Goal: Task Accomplishment & Management: Use online tool/utility

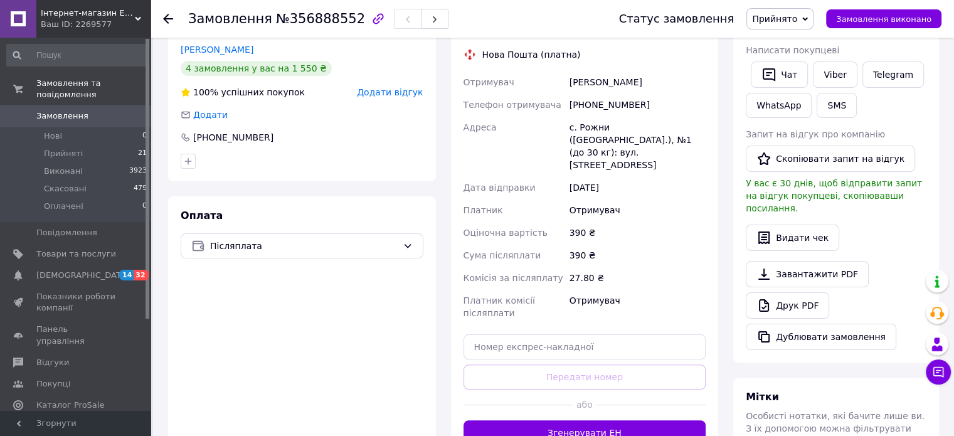
scroll to position [314, 0]
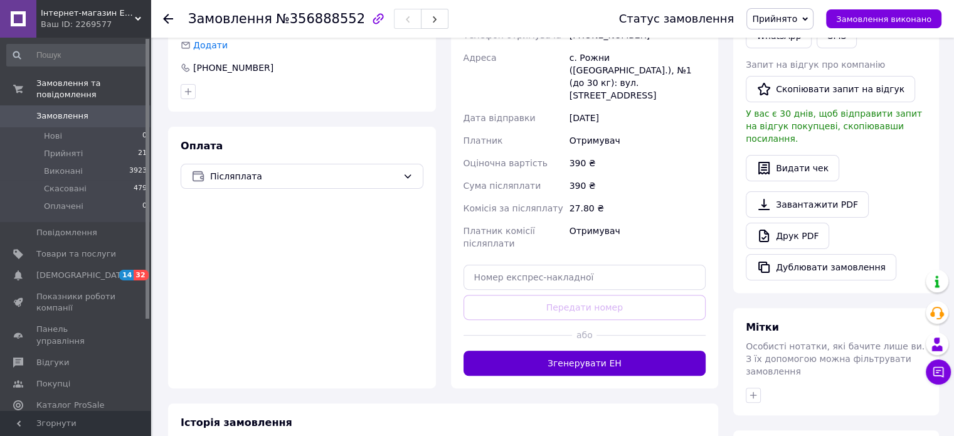
click at [591, 351] on button "Згенерувати ЕН" at bounding box center [584, 363] width 243 height 25
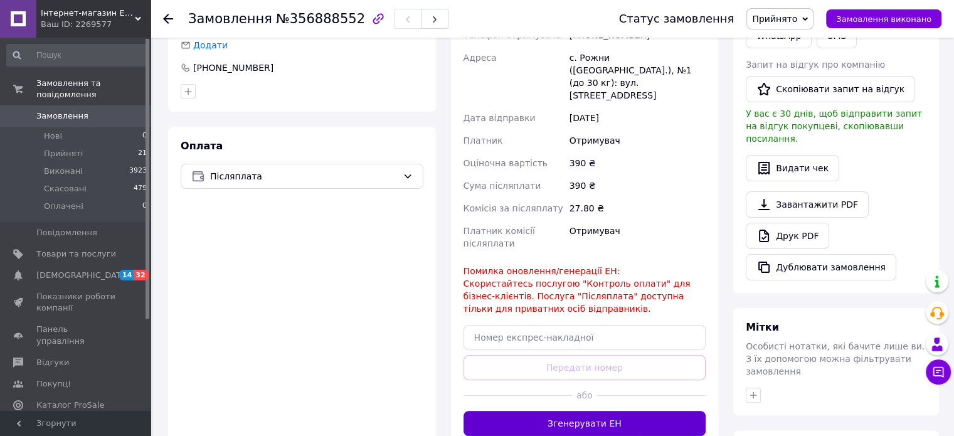
scroll to position [251, 0]
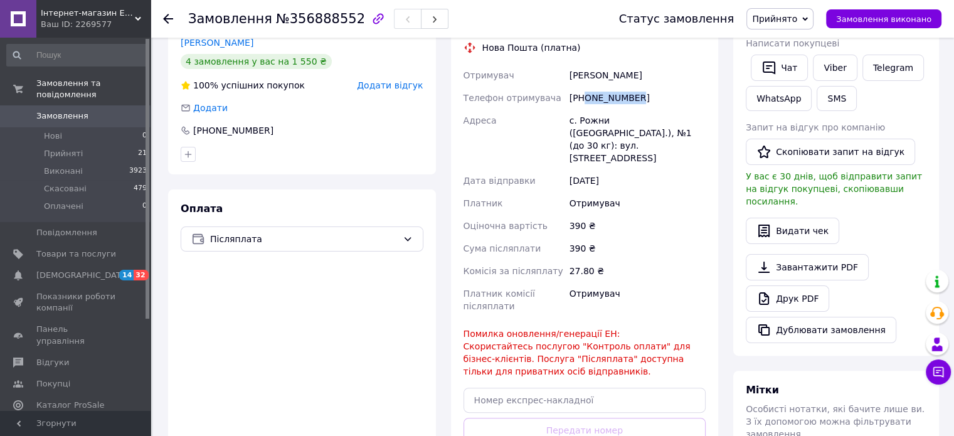
drag, startPoint x: 640, startPoint y: 100, endPoint x: 583, endPoint y: 105, distance: 56.7
click at [583, 105] on div "[PHONE_NUMBER]" at bounding box center [637, 98] width 141 height 23
copy div "0507140447"
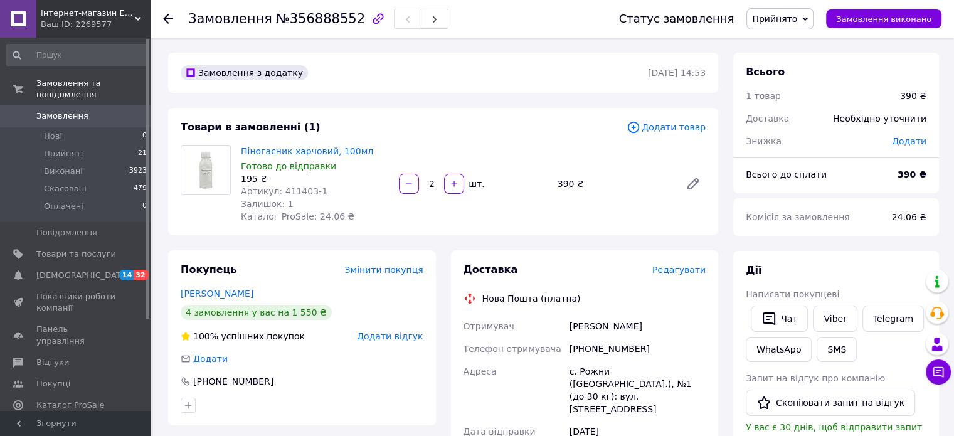
click at [584, 325] on div "[PERSON_NAME]" at bounding box center [637, 326] width 141 height 23
copy div "[PERSON_NAME]"
click at [608, 327] on div "[PERSON_NAME]" at bounding box center [637, 326] width 141 height 23
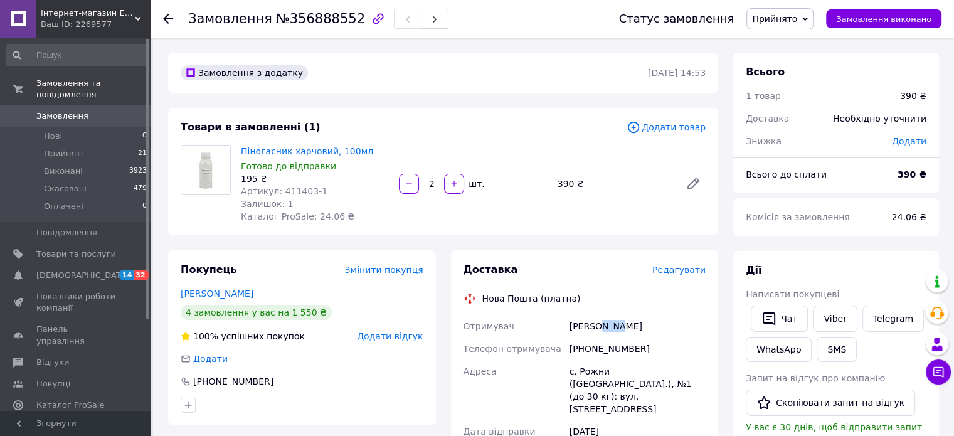
copy div "[PERSON_NAME]"
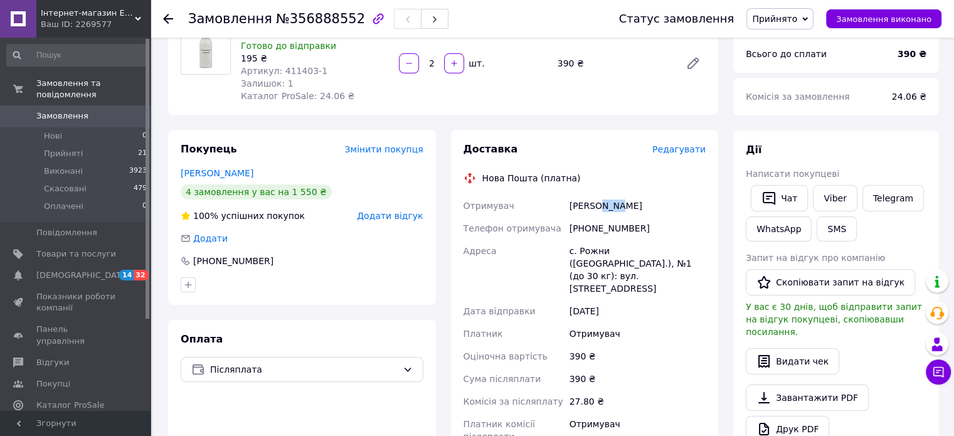
scroll to position [125, 0]
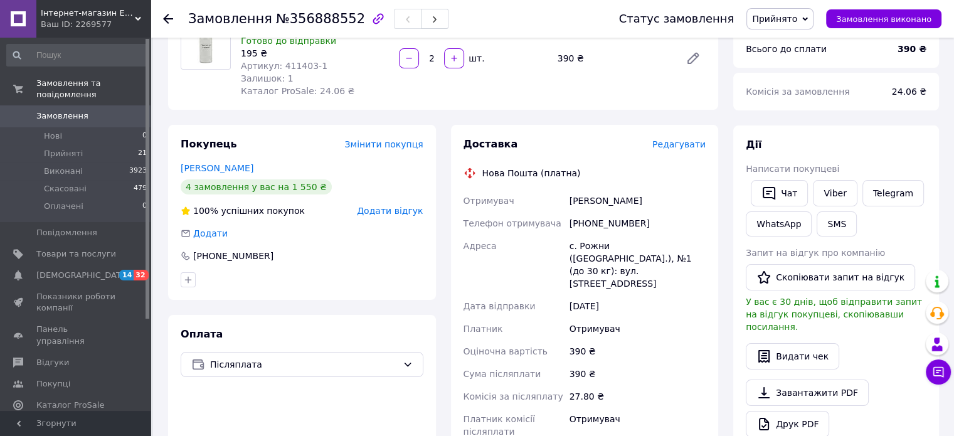
click at [585, 249] on div "с. Рожни ([GEOGRAPHIC_DATA].), №1 (до 30 кг): вул. [STREET_ADDRESS]" at bounding box center [637, 265] width 141 height 60
copy div "Рожни"
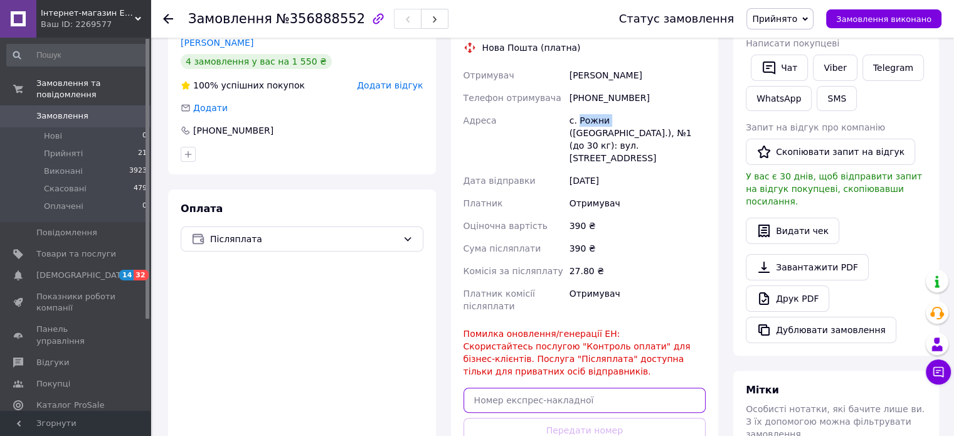
click at [515, 388] on input "text" at bounding box center [584, 400] width 243 height 25
paste input "20451225310331"
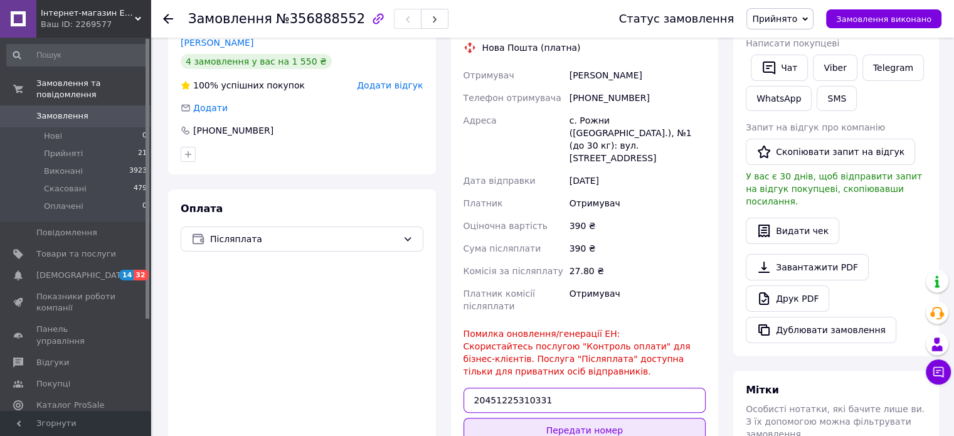
type input "20451225310331"
click at [552, 418] on button "Передати номер" at bounding box center [584, 430] width 243 height 25
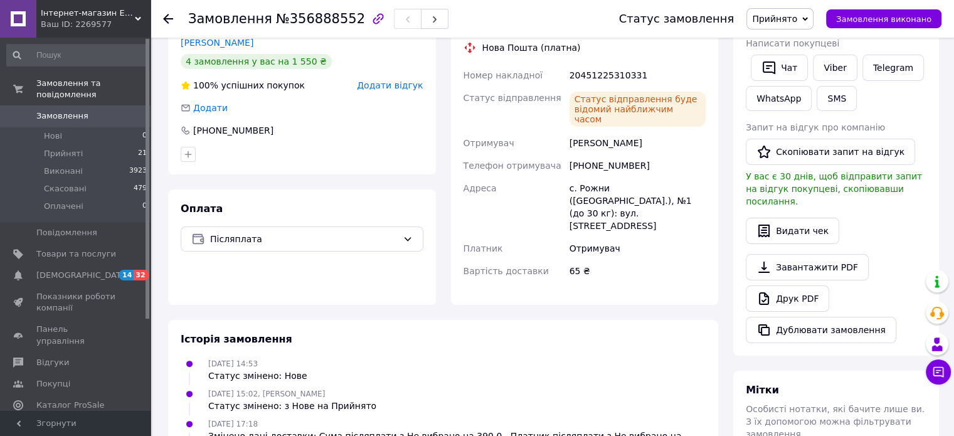
scroll to position [0, 0]
